Goal: Task Accomplishment & Management: Use online tool/utility

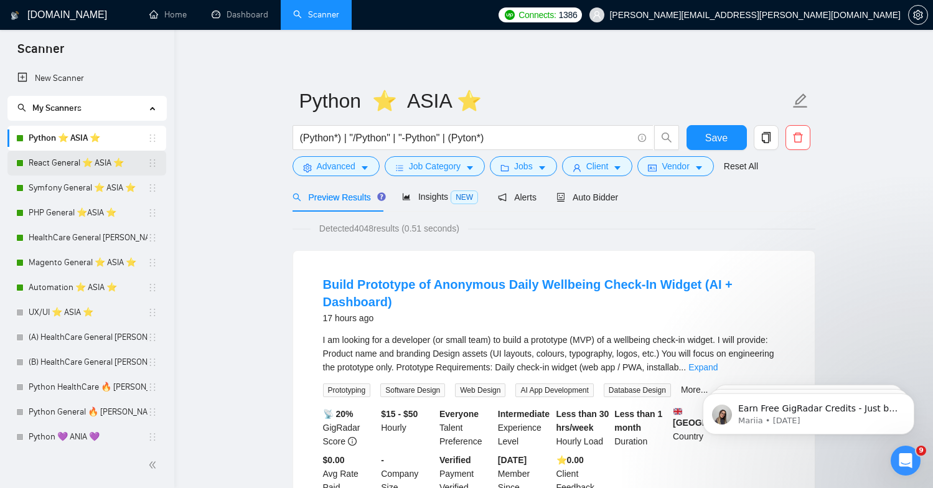
click at [64, 163] on link "React General ⭐️ ASIA ⭐️" at bounding box center [88, 163] width 119 height 25
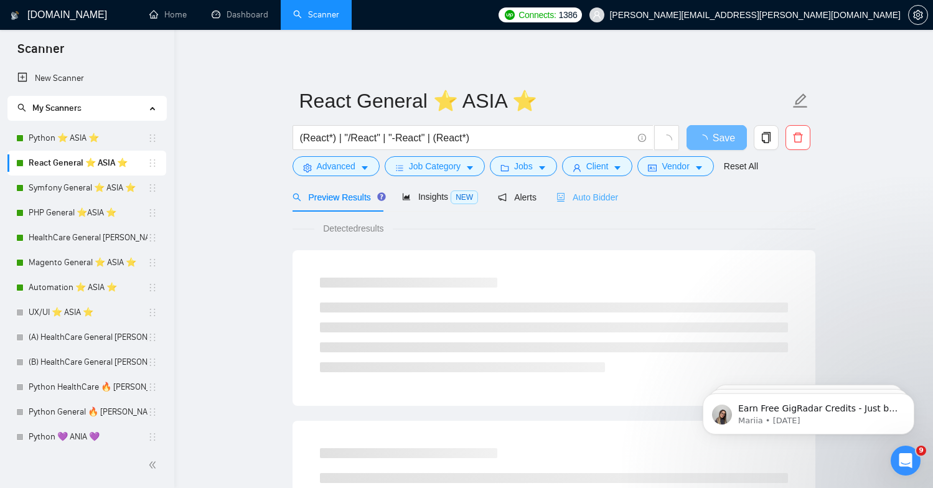
click at [569, 205] on div "Auto Bidder" at bounding box center [588, 196] width 62 height 29
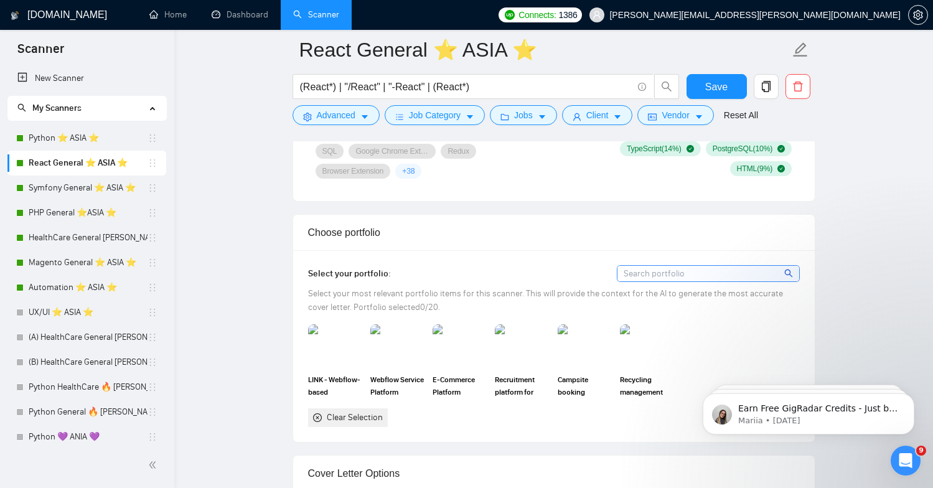
scroll to position [998, 0]
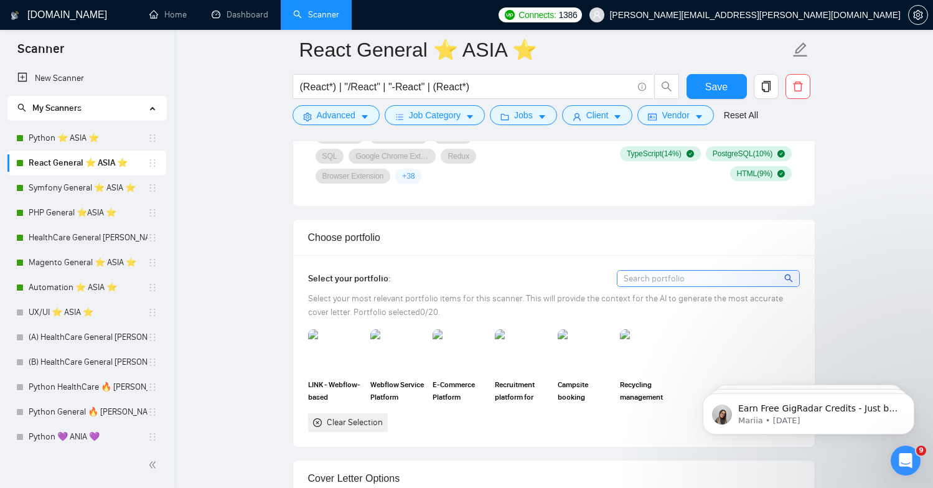
click at [335, 373] on img at bounding box center [335, 351] width 55 height 44
click at [410, 372] on img at bounding box center [398, 351] width 52 height 41
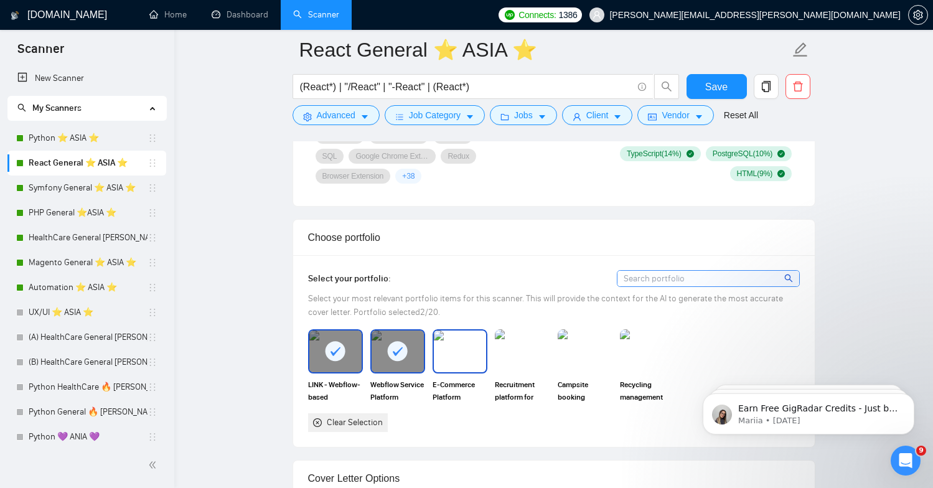
click at [468, 372] on img at bounding box center [460, 351] width 52 height 41
click at [525, 373] on div at bounding box center [522, 351] width 55 height 44
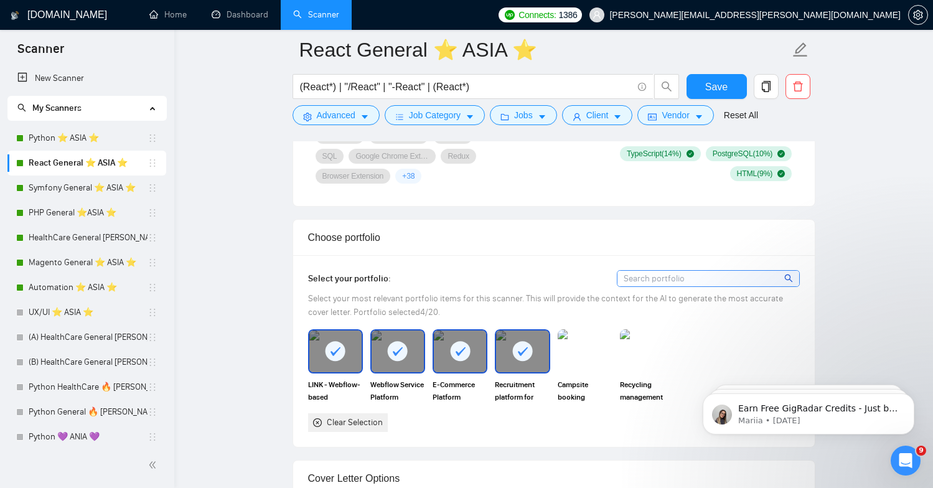
click at [614, 388] on div "Campsite booking platform" at bounding box center [585, 365] width 62 height 73
click at [641, 373] on img at bounding box center [647, 351] width 55 height 44
click at [591, 373] on img at bounding box center [585, 351] width 55 height 44
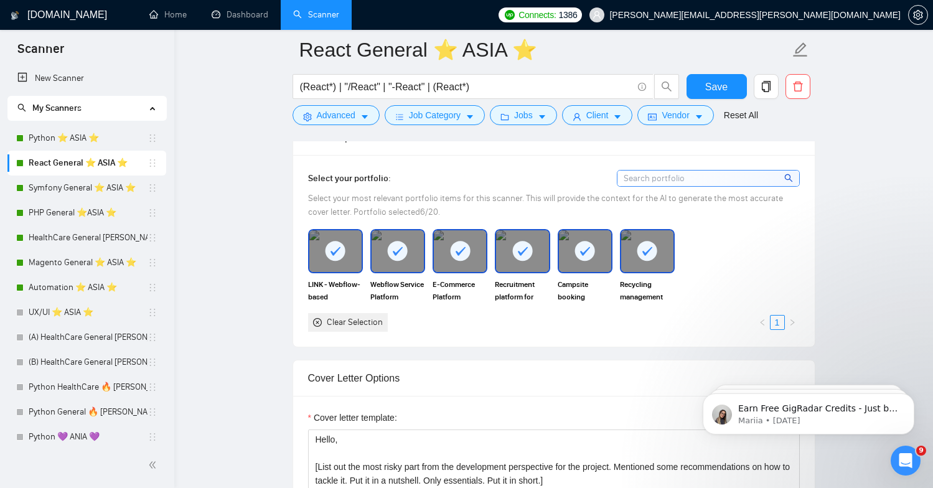
scroll to position [1149, 0]
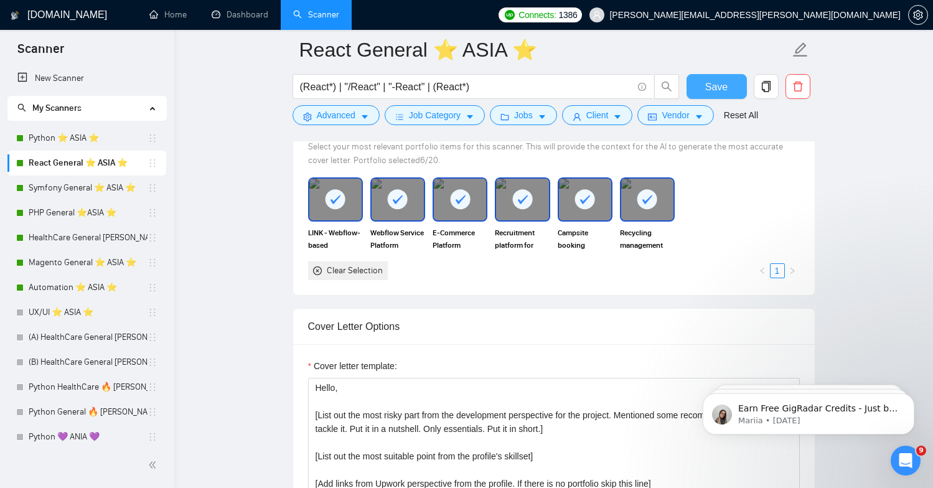
click at [721, 90] on span "Save" at bounding box center [716, 87] width 22 height 16
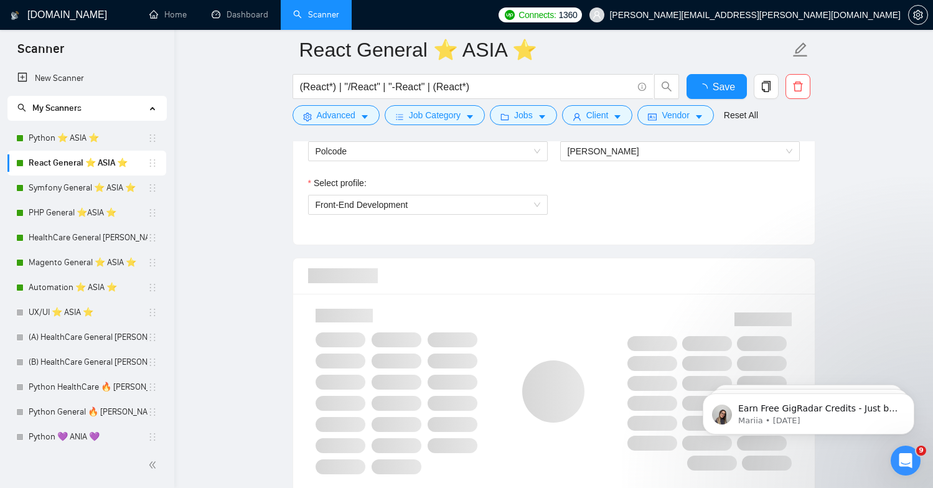
scroll to position [777, 0]
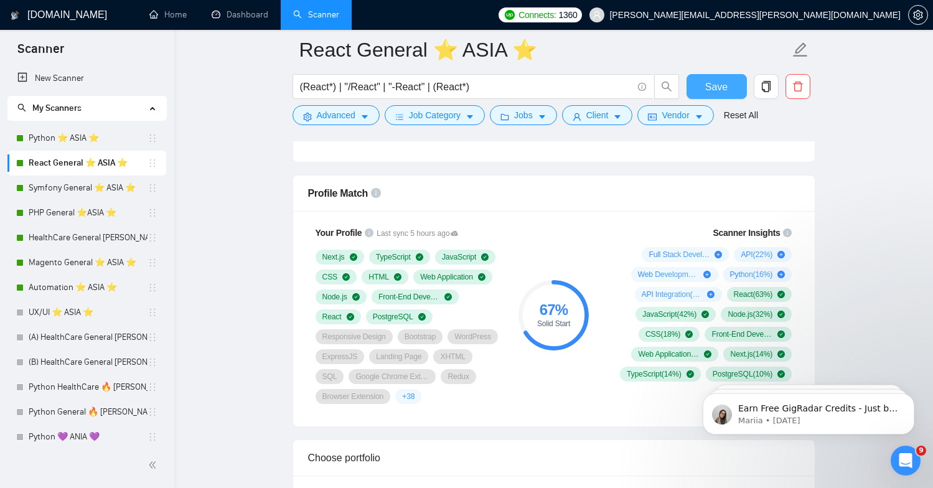
click at [725, 83] on span "Save" at bounding box center [716, 87] width 22 height 16
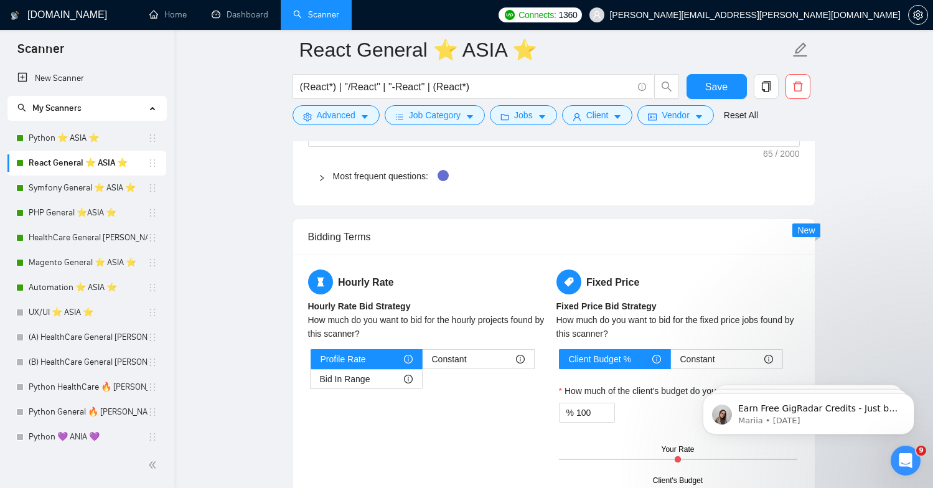
scroll to position [1828, 0]
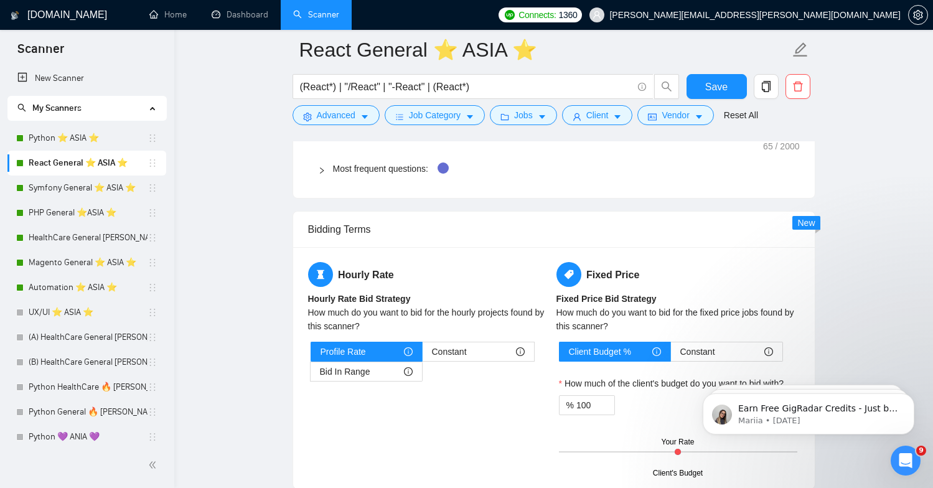
click at [493, 4] on ul "Home Dashboard Scanner" at bounding box center [311, 15] width 363 height 30
